Goal: Task Accomplishment & Management: Manage account settings

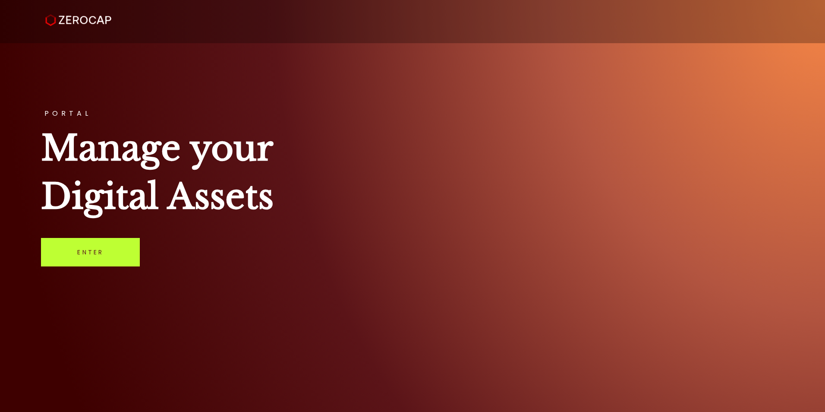
drag, startPoint x: 0, startPoint y: 0, endPoint x: 86, endPoint y: 247, distance: 261.8
click at [85, 247] on link "Enter" at bounding box center [90, 252] width 99 height 28
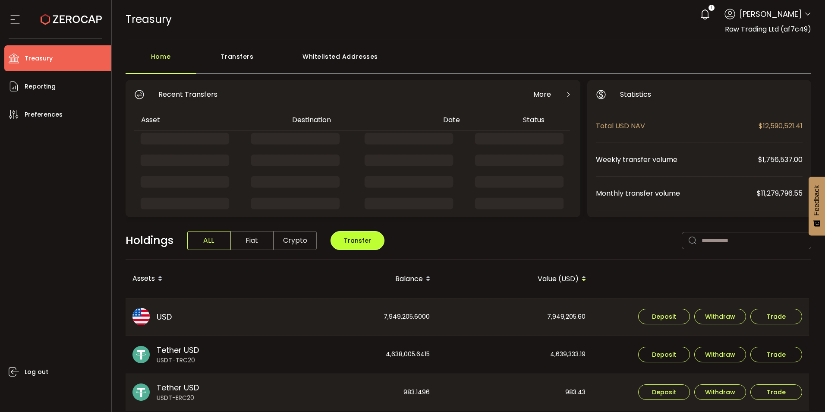
click at [356, 236] on button "Transfer" at bounding box center [358, 240] width 54 height 19
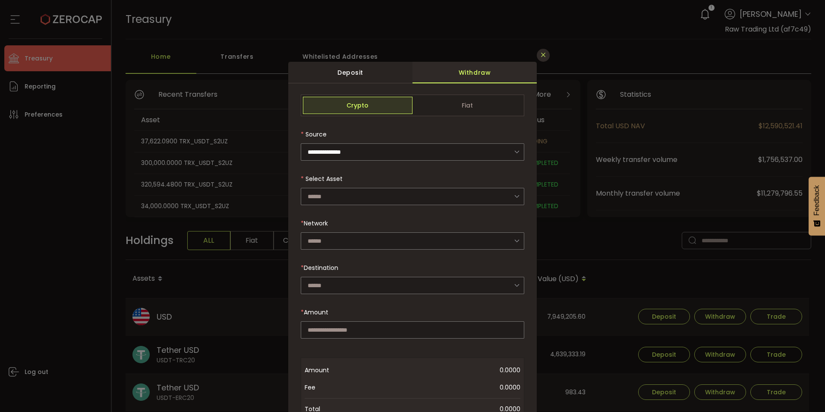
click at [543, 55] on icon "Close" at bounding box center [543, 54] width 7 height 7
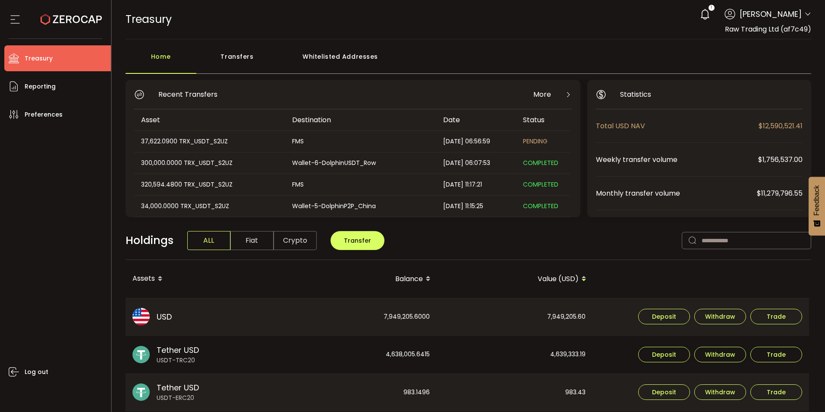
click at [177, 162] on div "300,000.0000 TRX_USDT_S2UZ" at bounding box center [209, 163] width 150 height 10
click at [169, 165] on div "300,000.0000 TRX_USDT_S2UZ" at bounding box center [209, 163] width 150 height 10
click at [153, 56] on div "Home" at bounding box center [161, 61] width 71 height 26
click at [243, 54] on div "Transfers" at bounding box center [237, 61] width 82 height 26
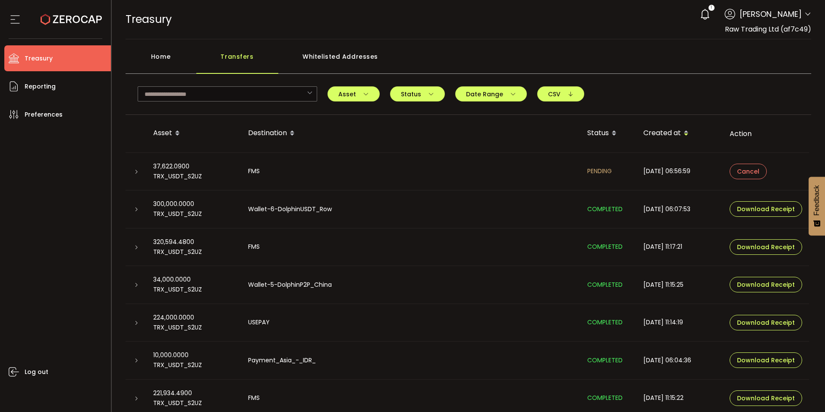
click at [136, 207] on icon at bounding box center [136, 209] width 5 height 5
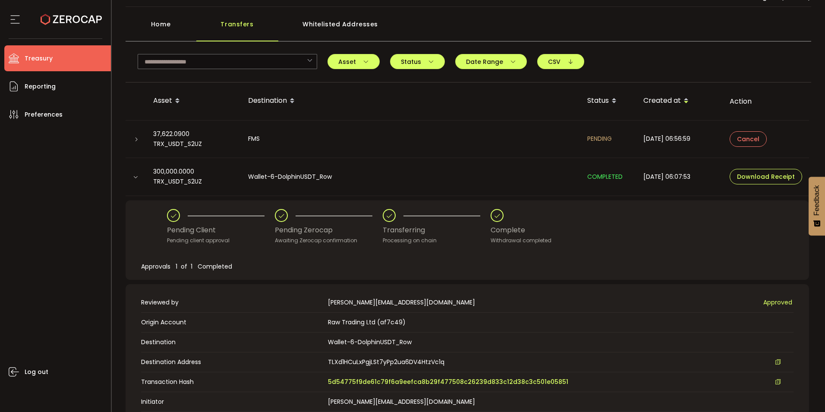
scroll to position [86, 0]
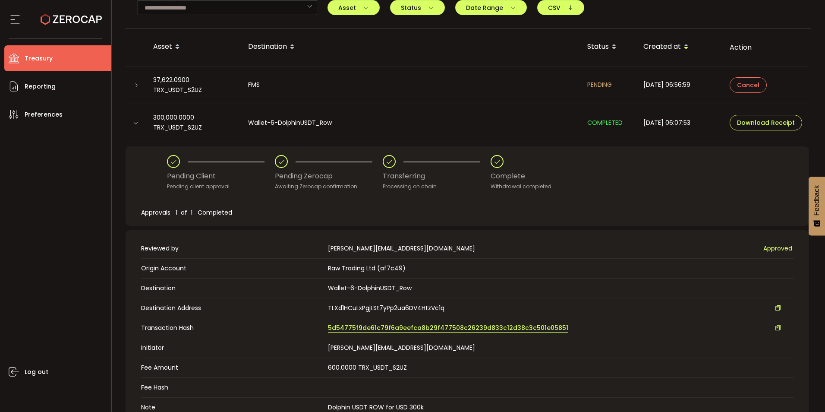
click at [357, 328] on span "5d54775f9de61c79f6a9eefca8b29f477508c26239d833c12d38c3c501e05851" at bounding box center [448, 327] width 240 height 9
